Goal: Transaction & Acquisition: Purchase product/service

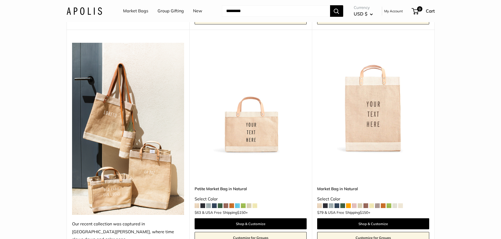
scroll to position [263, 0]
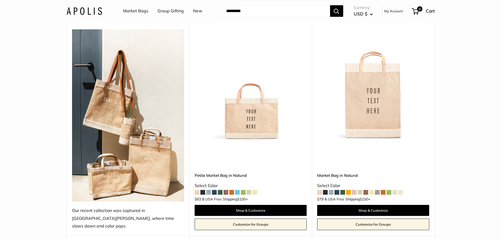
click at [225, 173] on link "Petite Market Bag in Natural" at bounding box center [250, 176] width 112 height 6
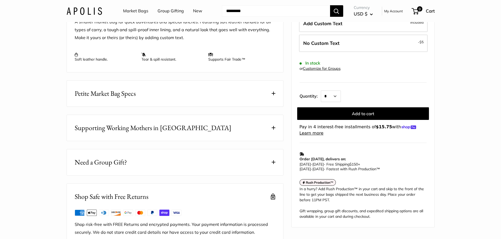
scroll to position [236, 0]
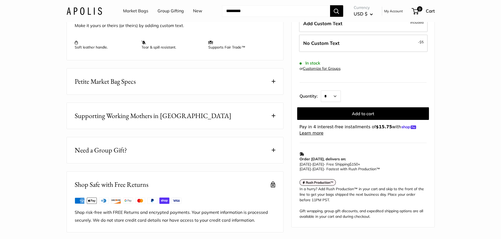
click at [143, 93] on button "Petite Market Bag Specs" at bounding box center [175, 82] width 216 height 26
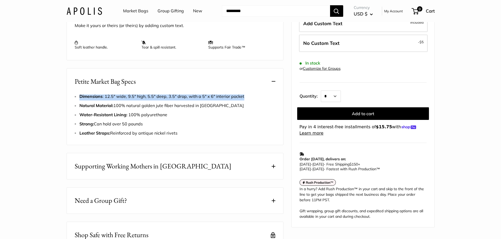
drag, startPoint x: 248, startPoint y: 104, endPoint x: 79, endPoint y: 103, distance: 169.0
click at [79, 103] on div "Dimensions : 12.5" wide, 9.5" high, 5.5" deep, 3.5" drop, with a 5" x 6" interi…" at bounding box center [175, 115] width 200 height 45
copy span "Dimensions : 12.5" wide, 9.5" high, 5.5" deep, 3.5" drop, with a 5" x 6" interi…"
click at [239, 128] on li "Strong: Can hold over 50 pounds" at bounding box center [177, 124] width 196 height 8
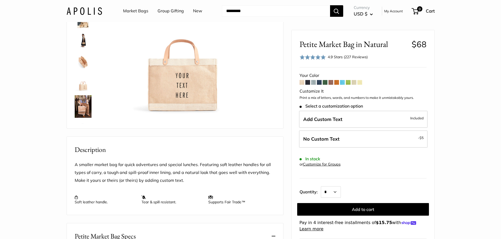
scroll to position [79, 0]
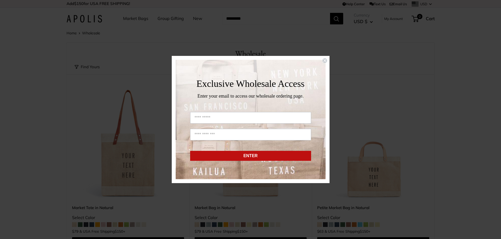
click at [326, 60] on circle "Close dialog" at bounding box center [324, 60] width 5 height 5
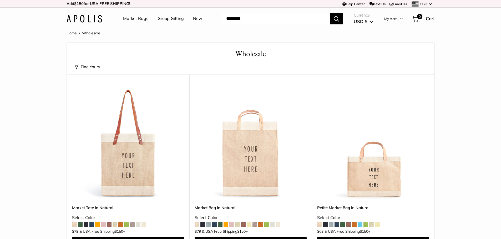
click at [393, 19] on link "My Account" at bounding box center [393, 19] width 19 height 6
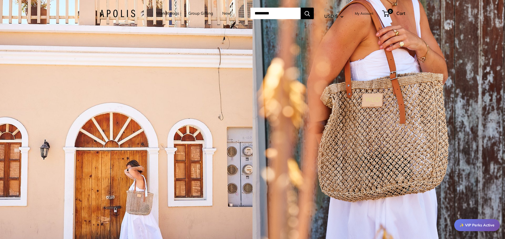
click at [171, 15] on link "Market Bags" at bounding box center [167, 13] width 23 height 7
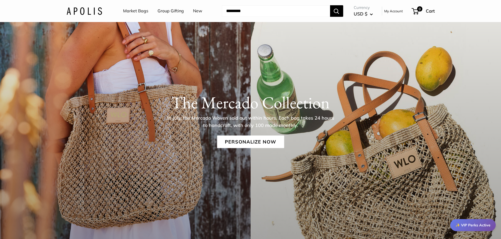
scroll to position [79, 0]
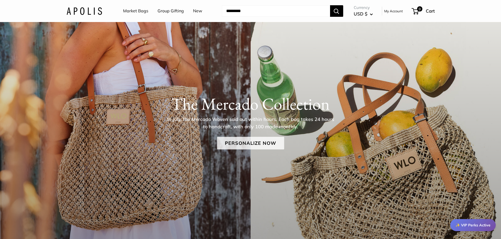
click at [259, 147] on link "Personalize Now" at bounding box center [250, 143] width 67 height 13
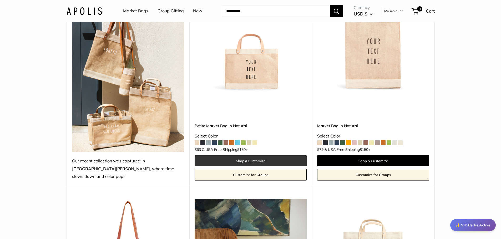
scroll to position [289, 0]
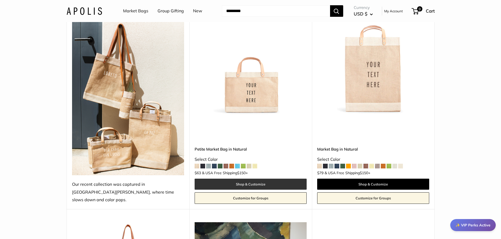
click at [264, 179] on link "Shop & Customize" at bounding box center [250, 184] width 112 height 11
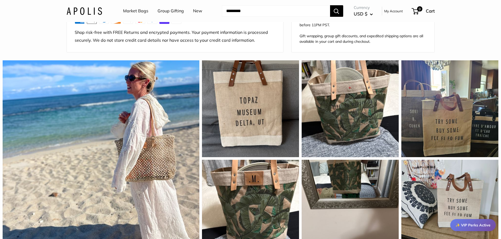
scroll to position [315, 0]
